Goal: Check status: Check status

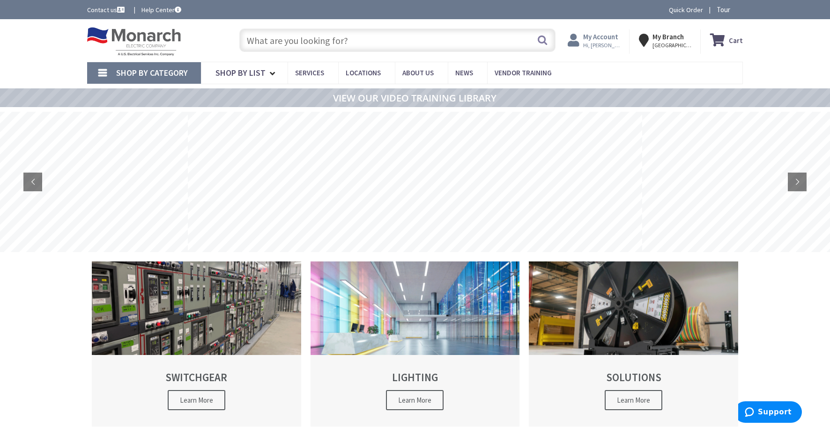
click at [592, 41] on strong "My Account" at bounding box center [600, 36] width 35 height 9
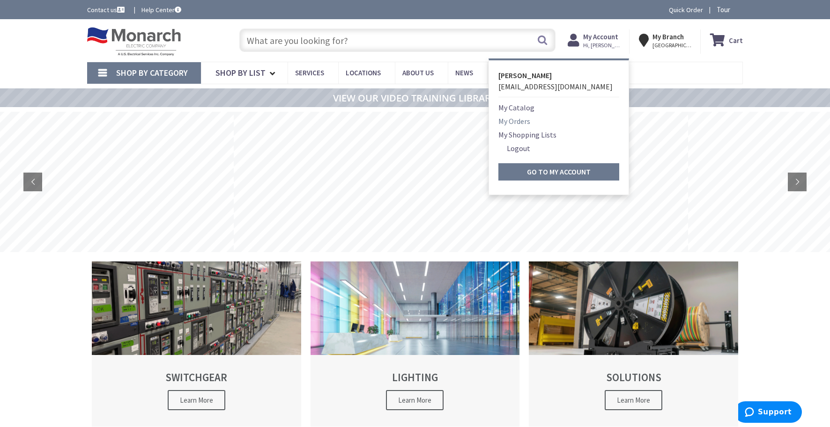
click at [530, 122] on link "My Orders" at bounding box center [514, 121] width 32 height 11
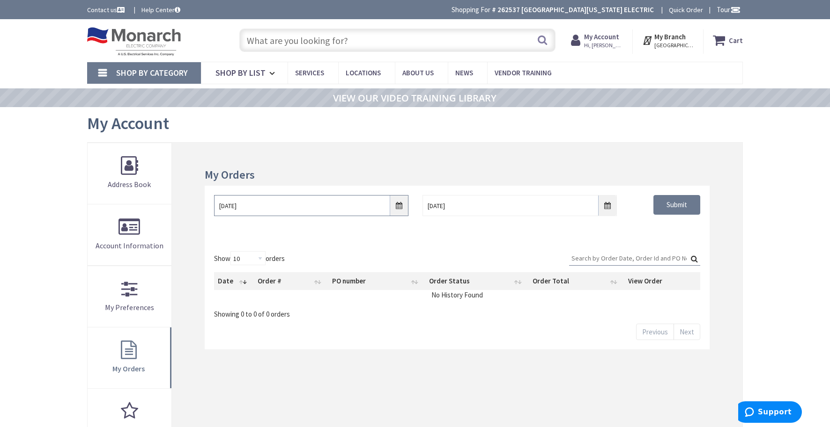
click at [399, 206] on input "8/28/2025" at bounding box center [311, 205] width 194 height 21
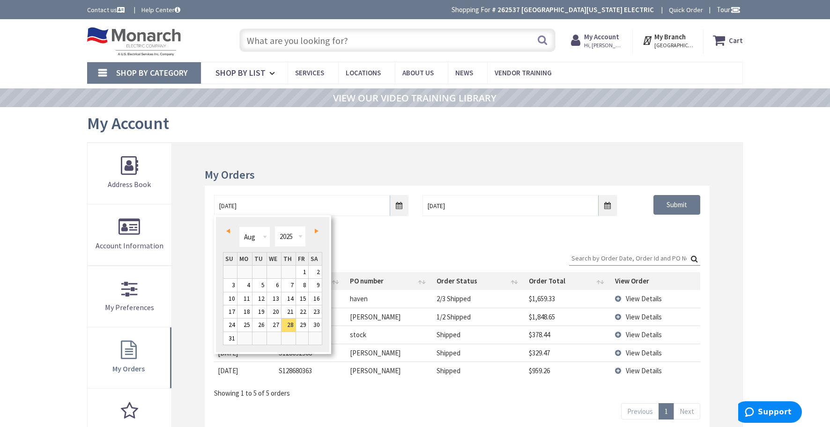
click at [448, 253] on div "Show 10 25 50 100 orders Search: Date Order # PO number Order Status Order Tota…" at bounding box center [457, 324] width 486 height 147
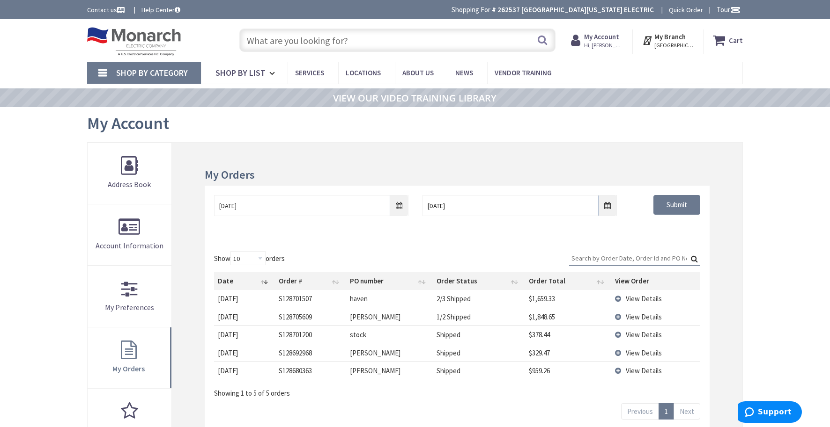
click at [618, 351] on td "View Details" at bounding box center [655, 353] width 89 height 18
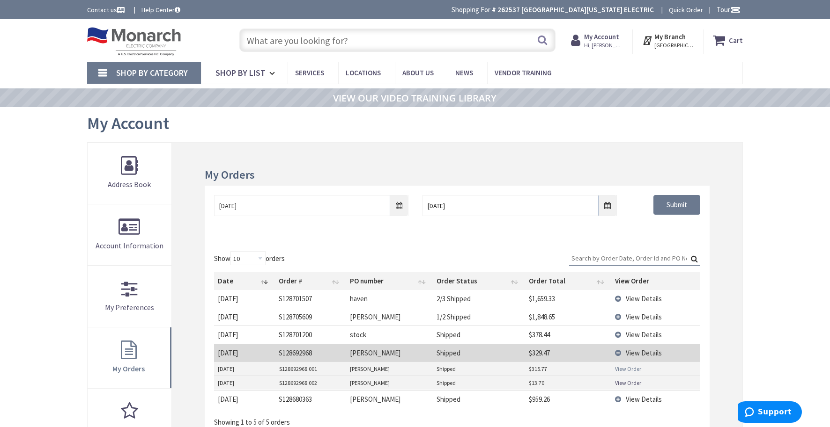
click at [627, 365] on link "View Order" at bounding box center [628, 369] width 26 height 8
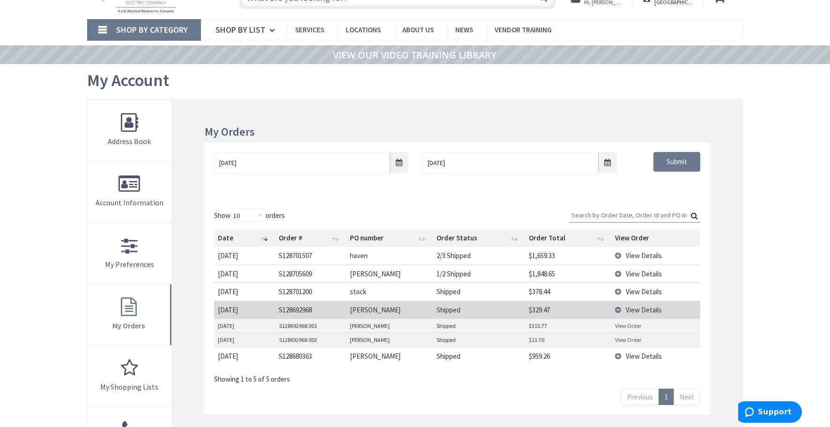
scroll to position [46, 0]
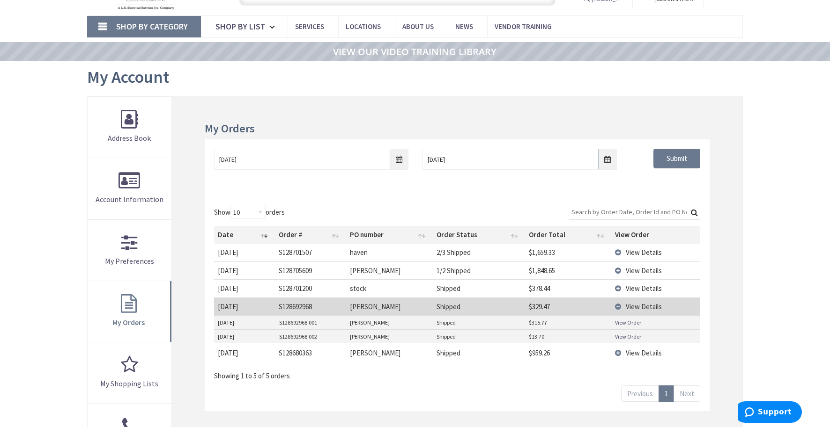
click at [617, 352] on td "View Details" at bounding box center [655, 353] width 89 height 18
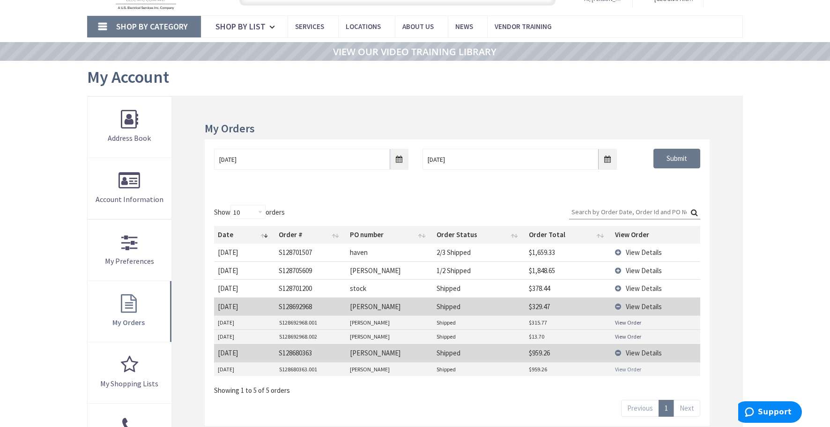
click at [627, 367] on link "View Order" at bounding box center [628, 370] width 26 height 8
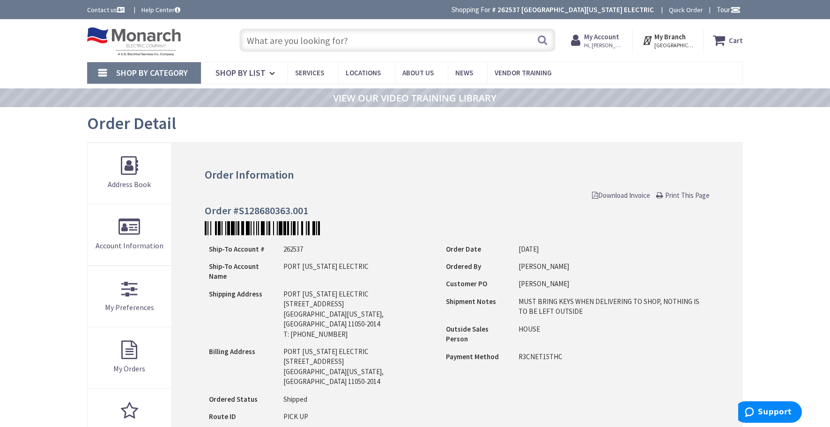
click at [321, 37] on input "text" at bounding box center [397, 40] width 316 height 23
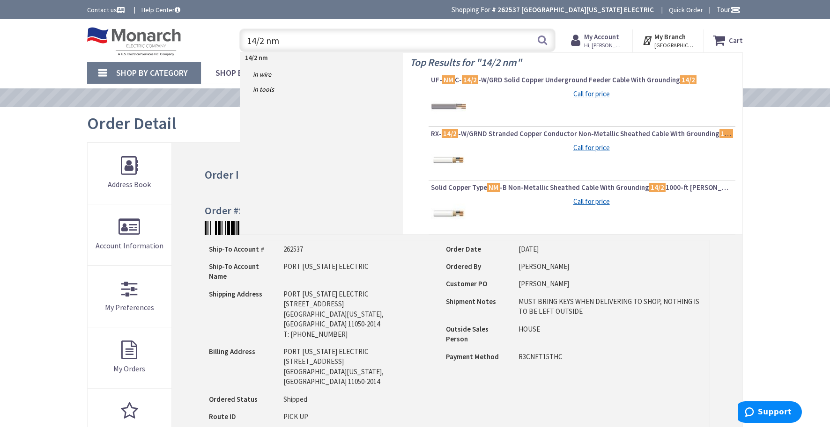
type input "14/2 nm"
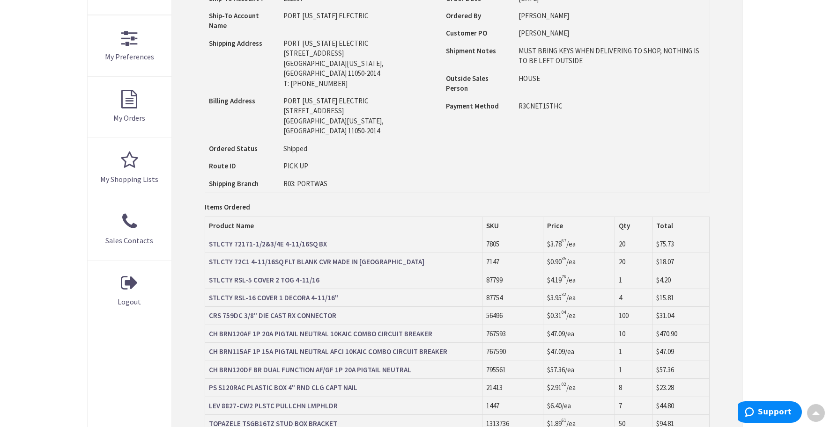
scroll to position [255, 0]
